Goal: Task Accomplishment & Management: Manage account settings

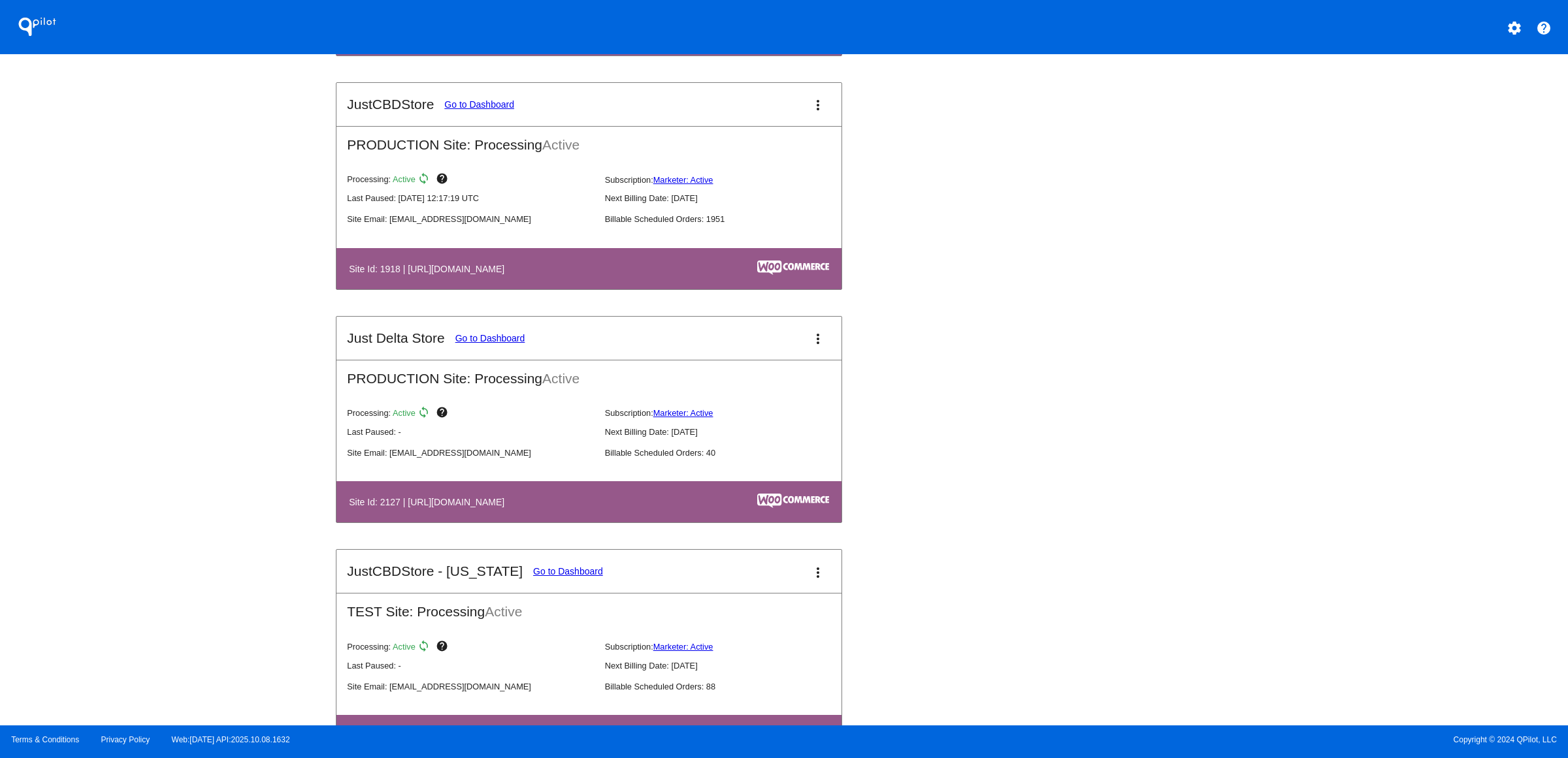
scroll to position [1392, 0]
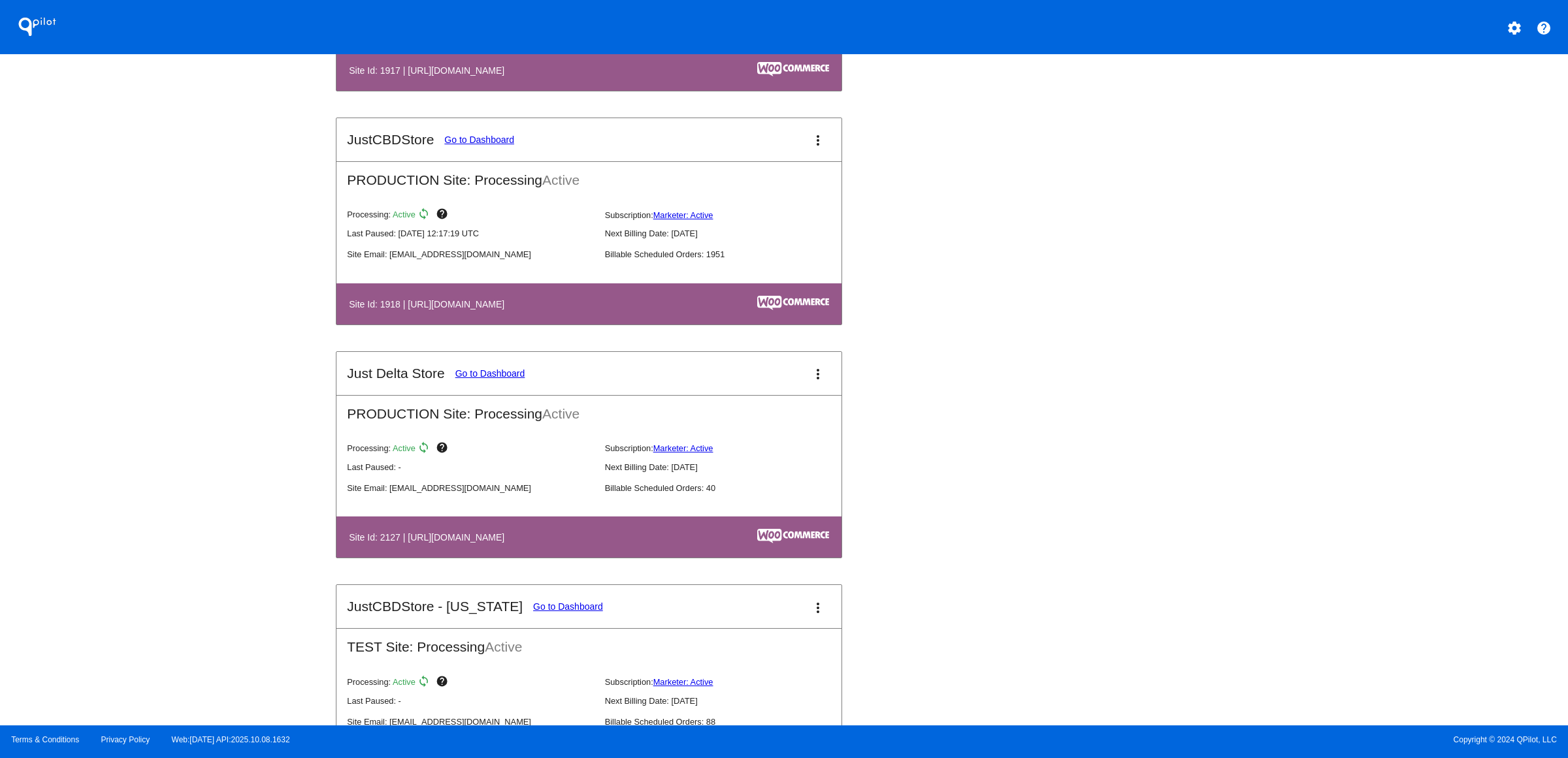
click at [445, 145] on link "Go to Dashboard" at bounding box center [479, 139] width 70 height 11
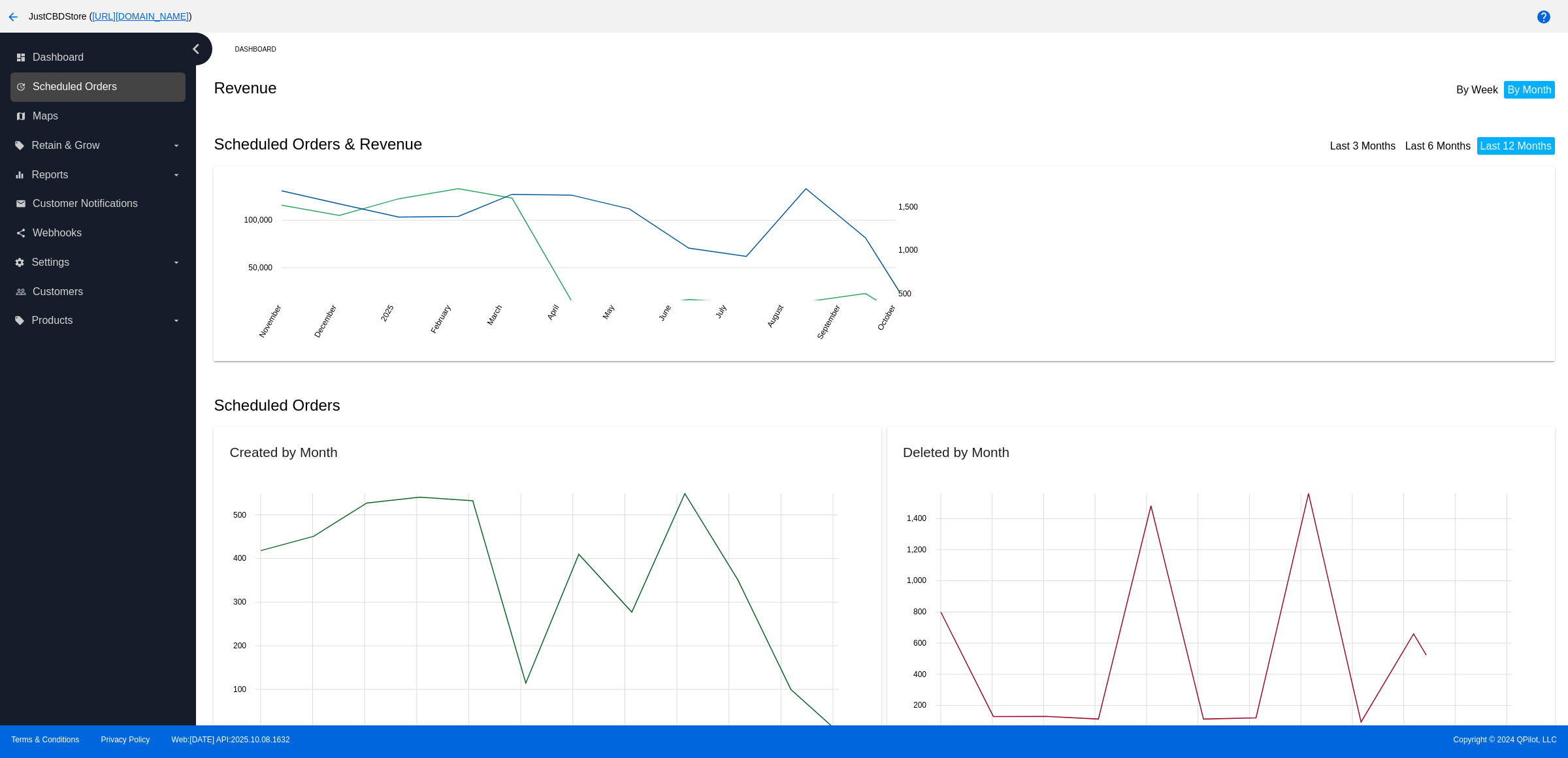
click at [100, 93] on span "Scheduled Orders" at bounding box center [75, 87] width 84 height 12
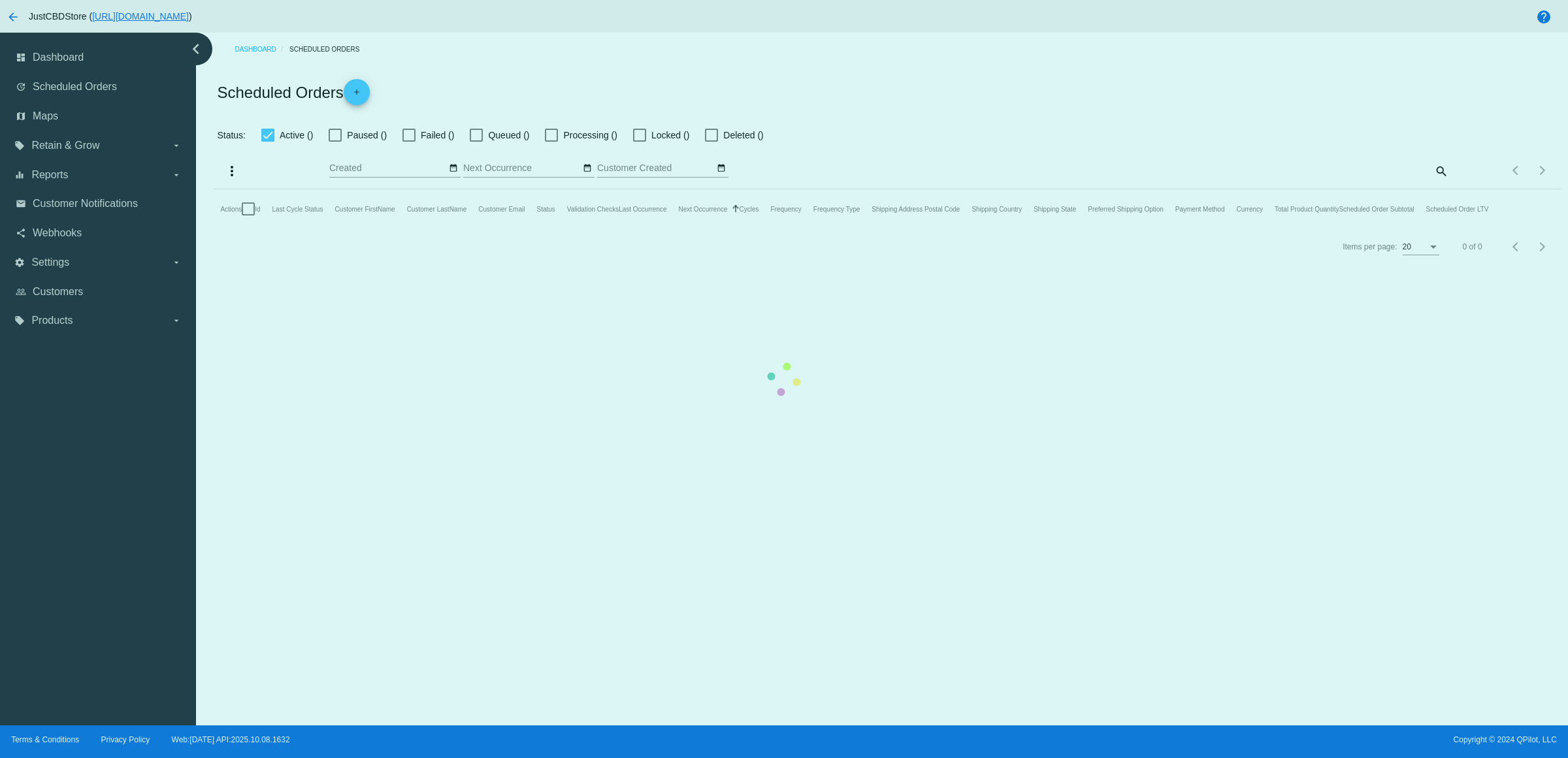
checkbox input "true"
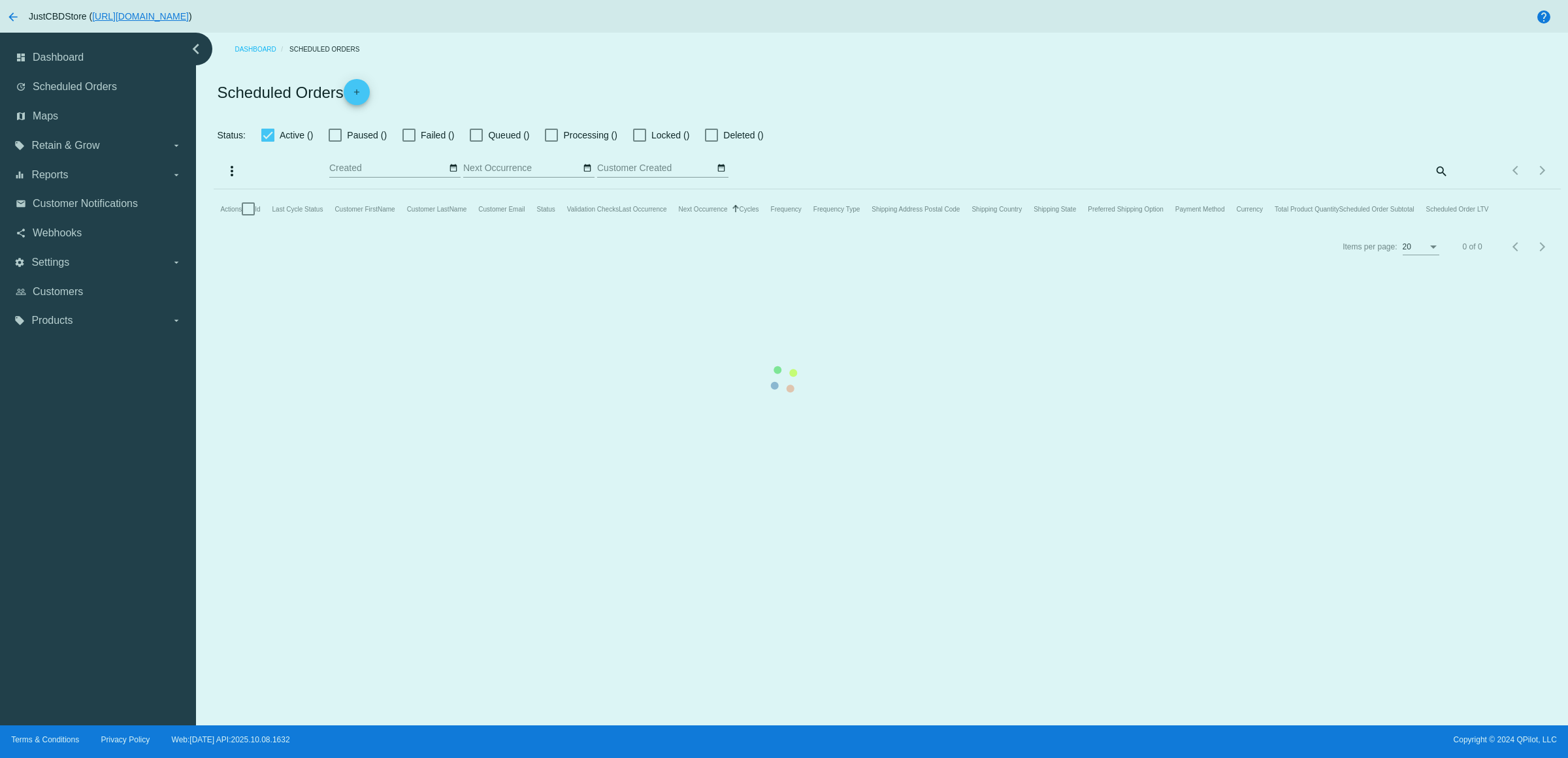
checkbox input "true"
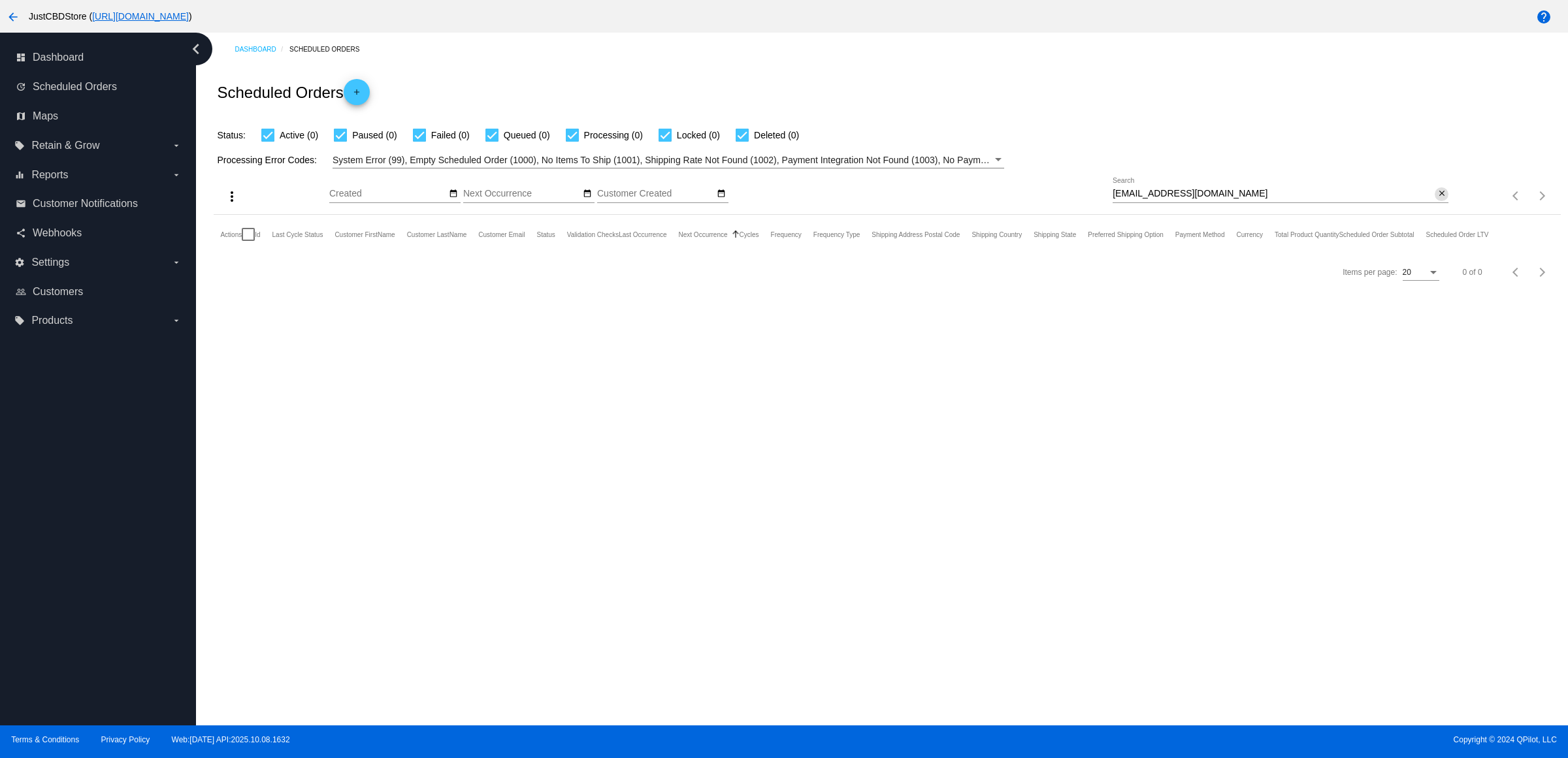
click at [1442, 199] on mat-icon "close" at bounding box center [1441, 194] width 9 height 11
click at [1439, 206] on mat-icon "search" at bounding box center [1440, 196] width 15 height 20
click at [1419, 199] on input "Search" at bounding box center [1280, 194] width 336 height 11
paste input "[EMAIL_ADDRESS][DOMAIN_NAME]"
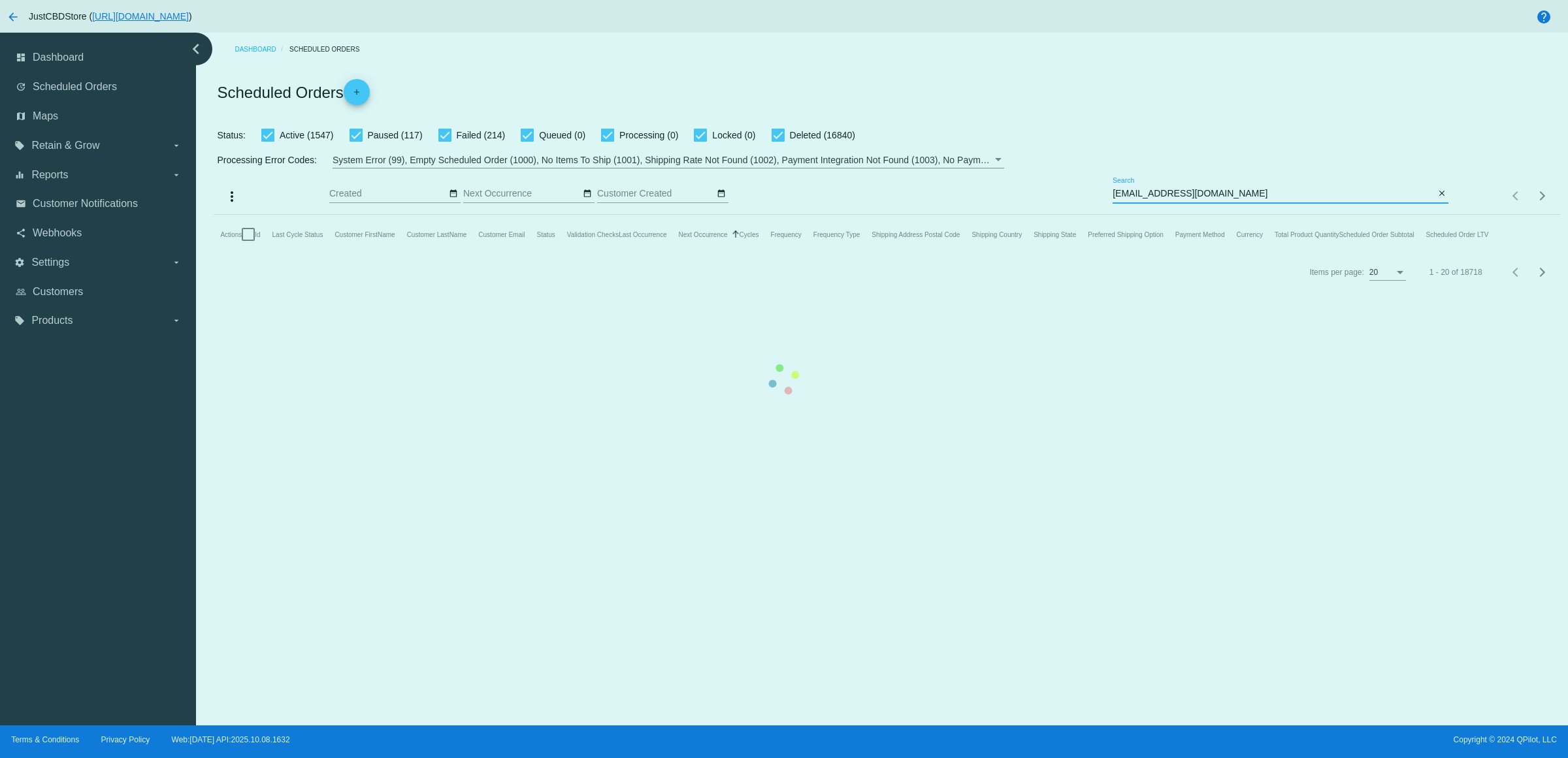
type input "[EMAIL_ADDRESS][DOMAIN_NAME]"
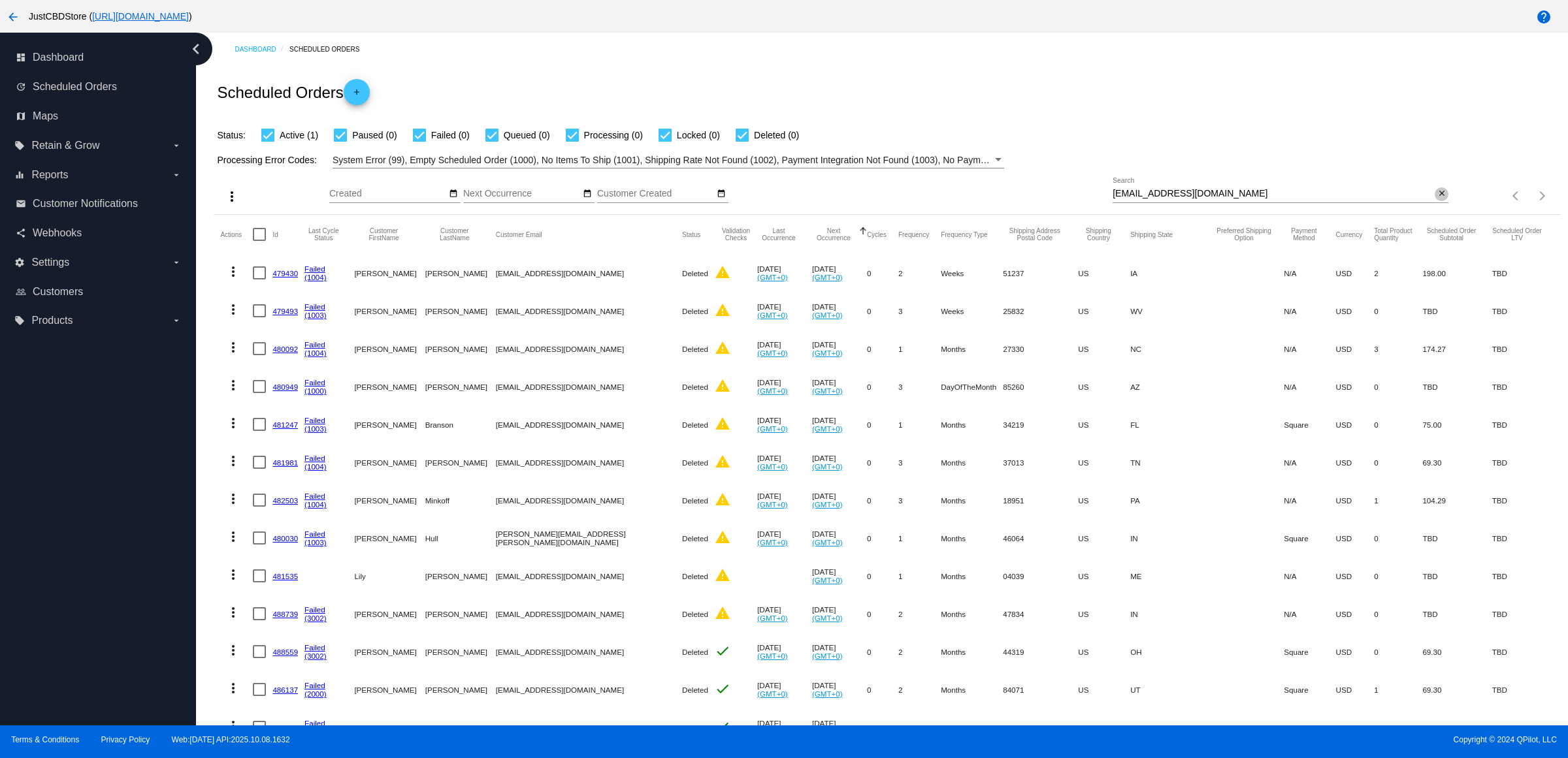
click at [1437, 199] on mat-icon "close" at bounding box center [1441, 194] width 9 height 11
click at [1429, 199] on input "Search" at bounding box center [1280, 194] width 336 height 11
paste input "[EMAIL_ADDRESS][DOMAIN_NAME]"
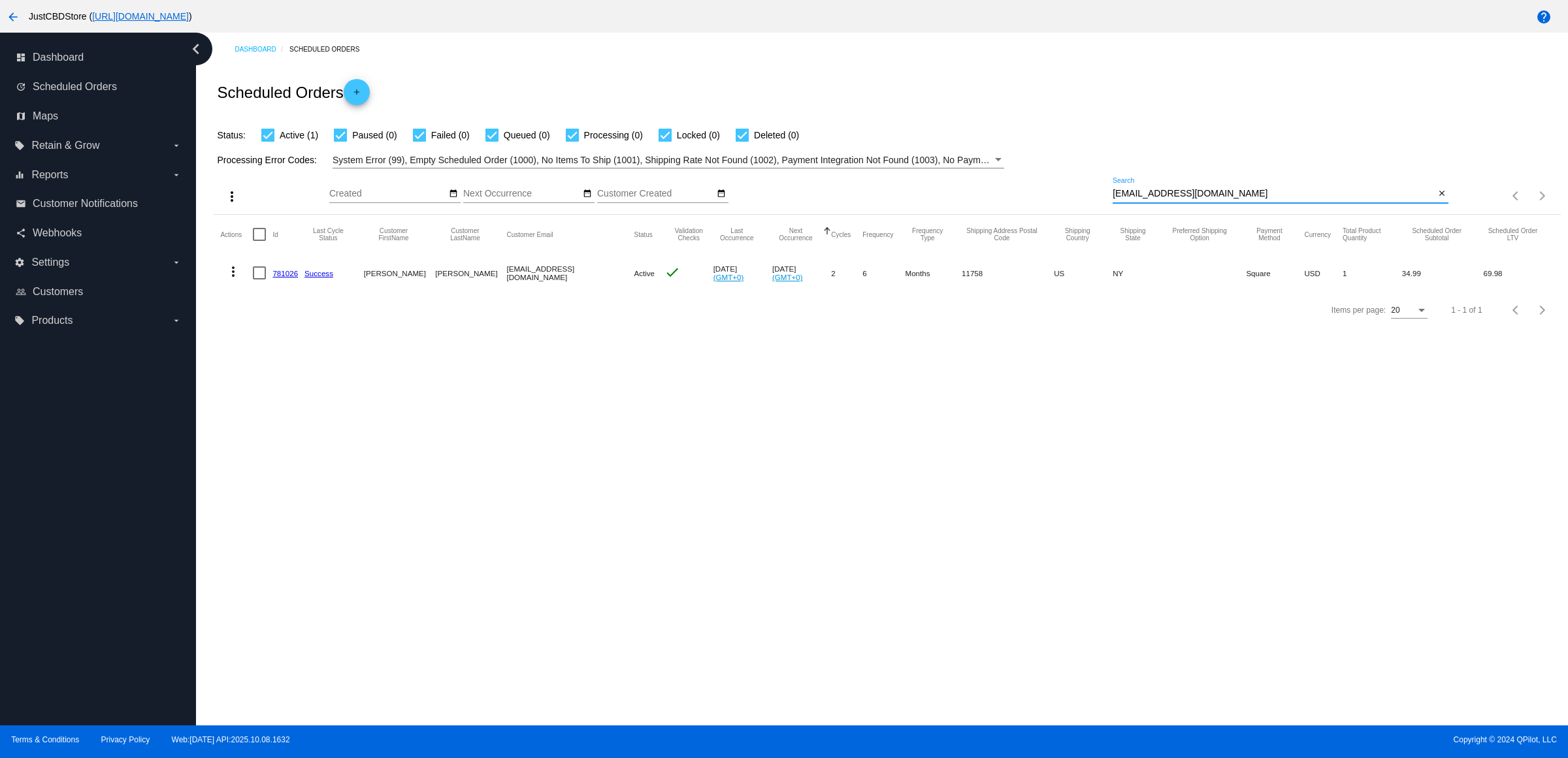
type input "[EMAIL_ADDRESS][DOMAIN_NAME]"
click at [222, 292] on mat-table "Actions Id Last Cycle Status Customer FirstName Customer LastName Customer Emai…" at bounding box center [887, 254] width 1346 height 77
click at [231, 280] on mat-icon "more_vert" at bounding box center [233, 272] width 15 height 15
click at [324, 457] on button "delete Delete" at bounding box center [290, 454] width 130 height 31
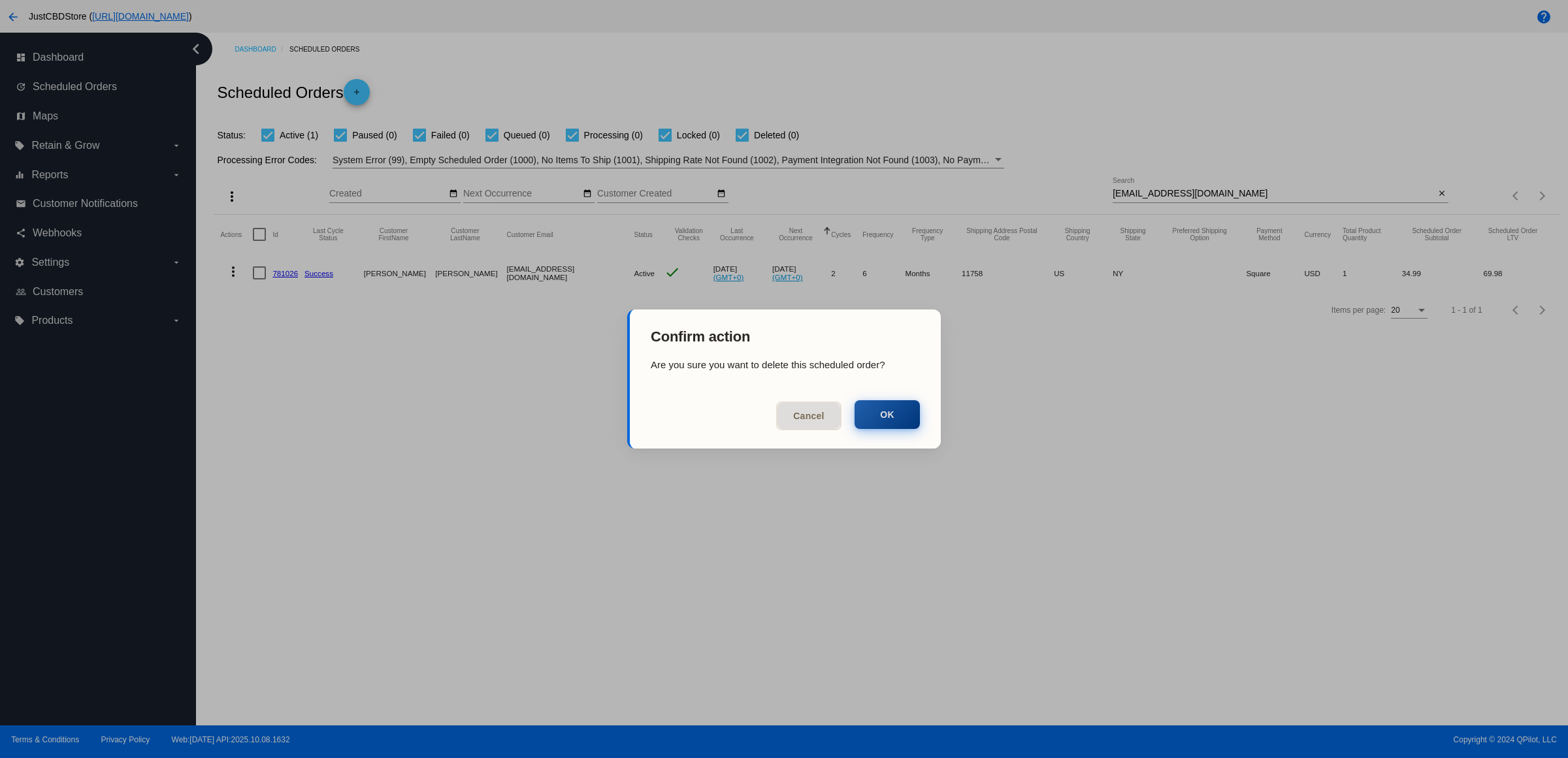
click at [883, 419] on button "OK" at bounding box center [886, 415] width 65 height 29
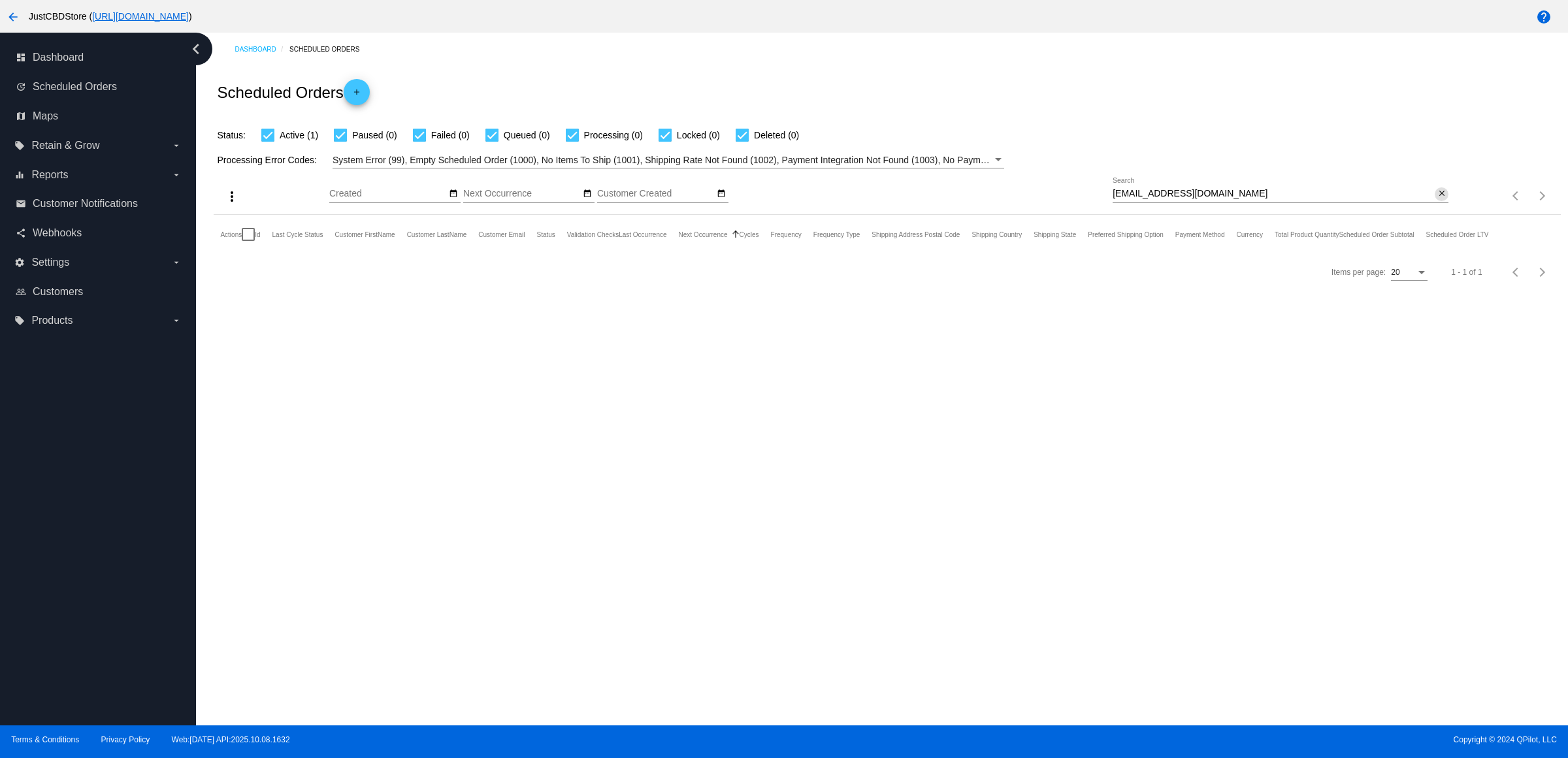
click at [1440, 199] on mat-icon "close" at bounding box center [1441, 194] width 9 height 11
click at [1442, 206] on mat-icon "search" at bounding box center [1440, 196] width 15 height 20
click at [1442, 199] on input "Search" at bounding box center [1280, 194] width 336 height 11
type input "[EMAIL_ADDRESS][DOMAIN_NAME]"
click at [1442, 199] on mat-icon "close" at bounding box center [1441, 194] width 9 height 11
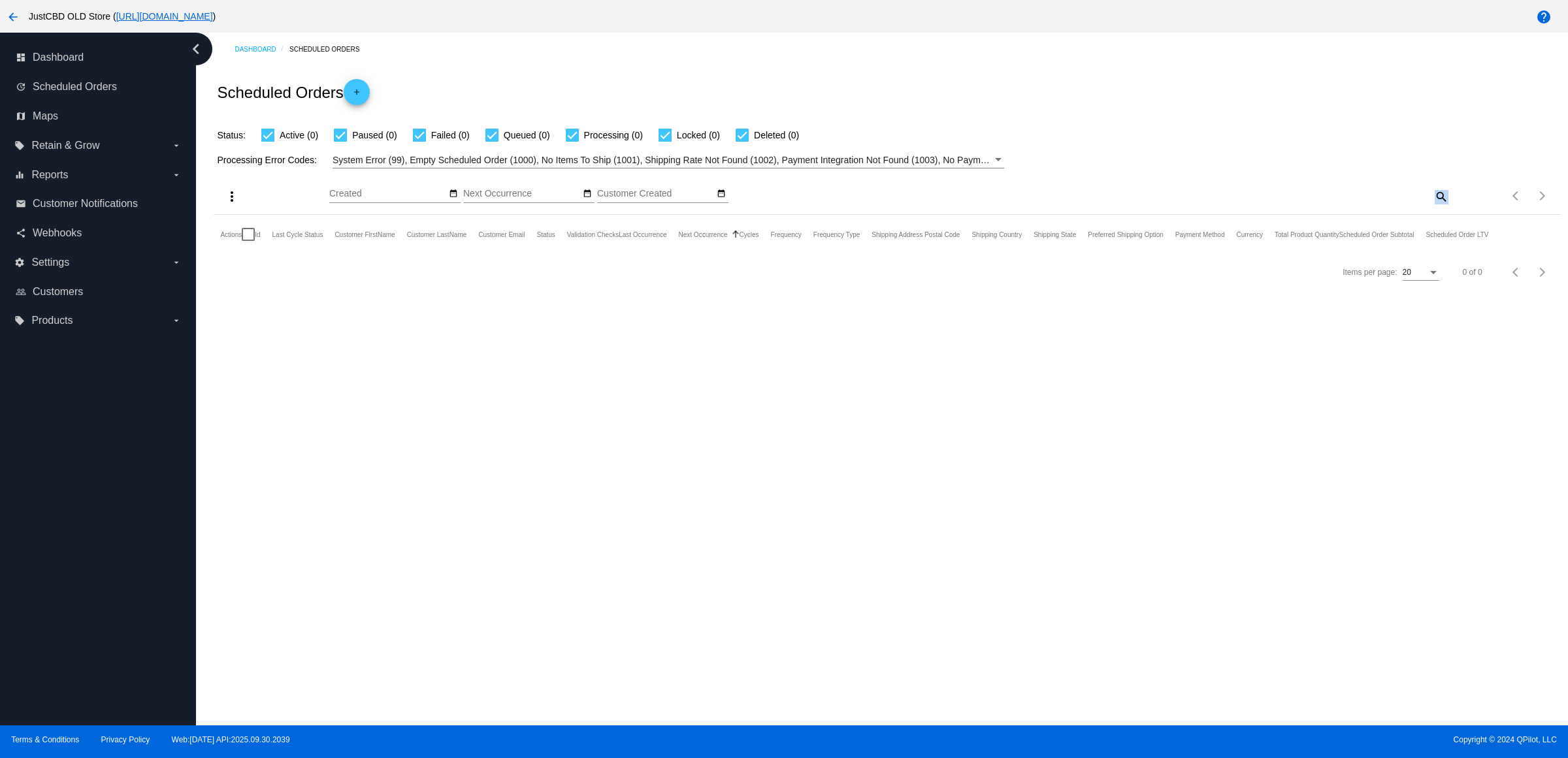
click at [1442, 206] on mat-icon "search" at bounding box center [1440, 196] width 15 height 20
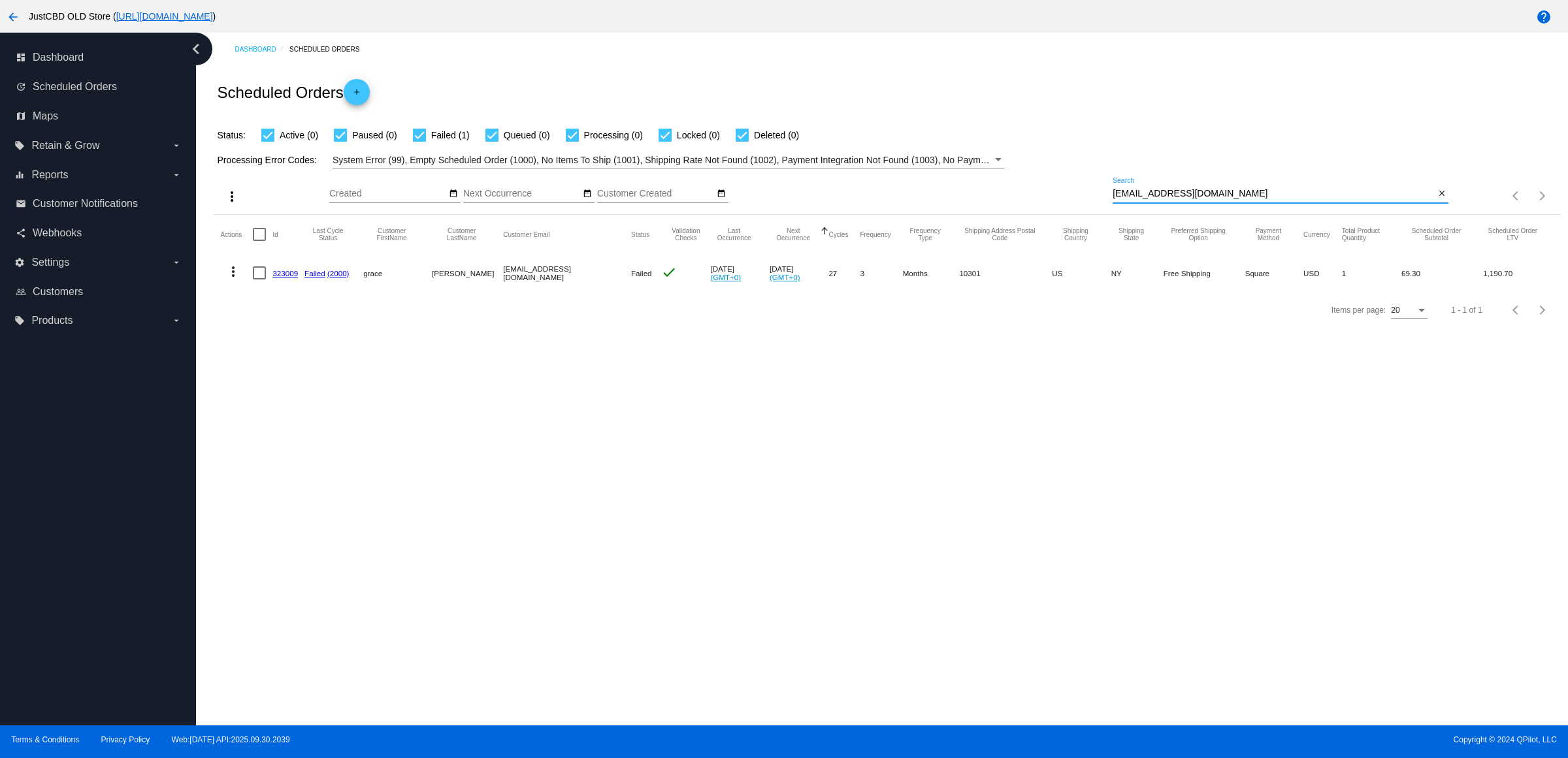
type input "[EMAIL_ADDRESS][DOMAIN_NAME]"
click at [297, 278] on link "323009" at bounding box center [285, 273] width 25 height 9
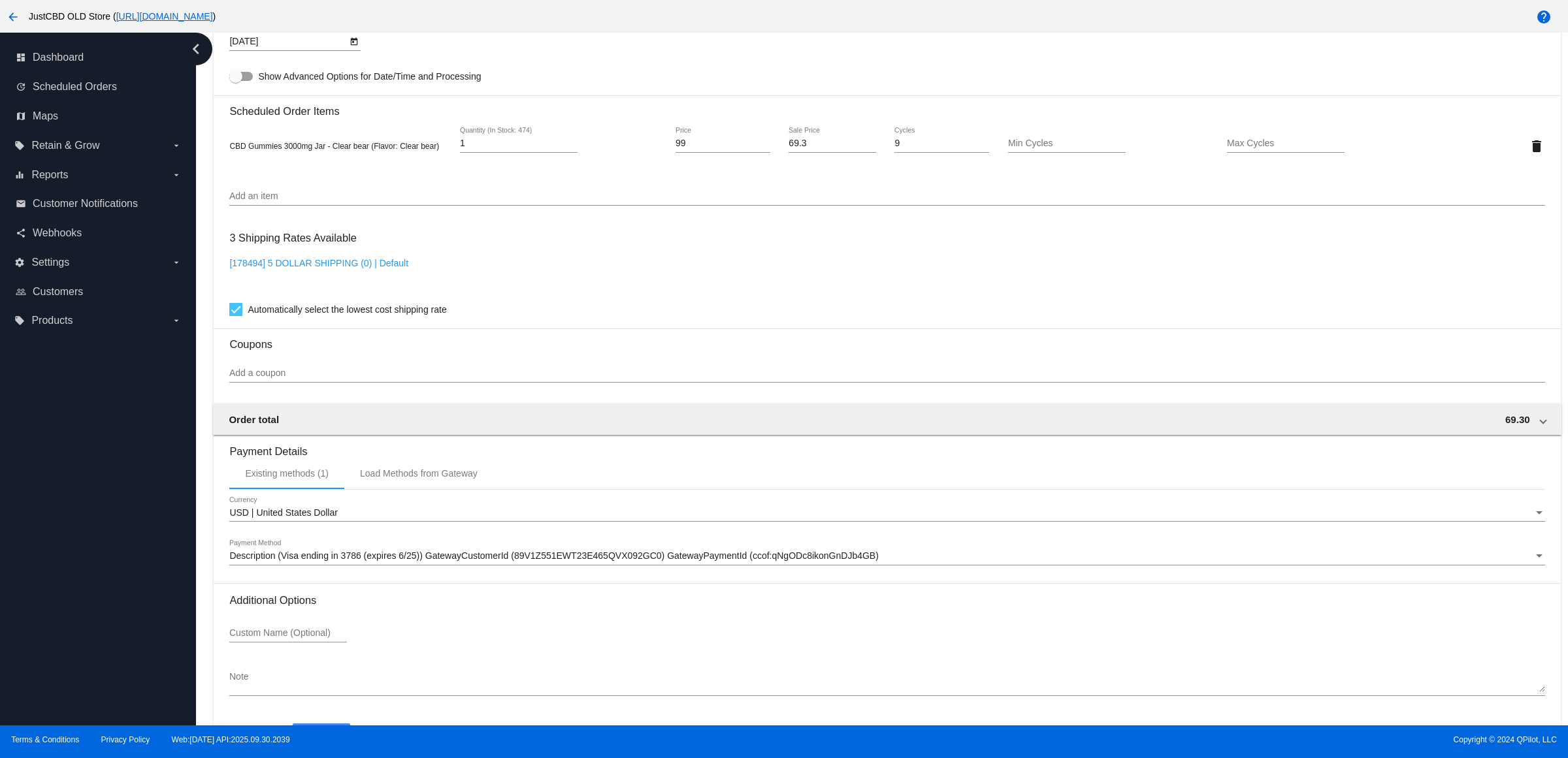
scroll to position [966, 0]
